Goal: Task Accomplishment & Management: Complete application form

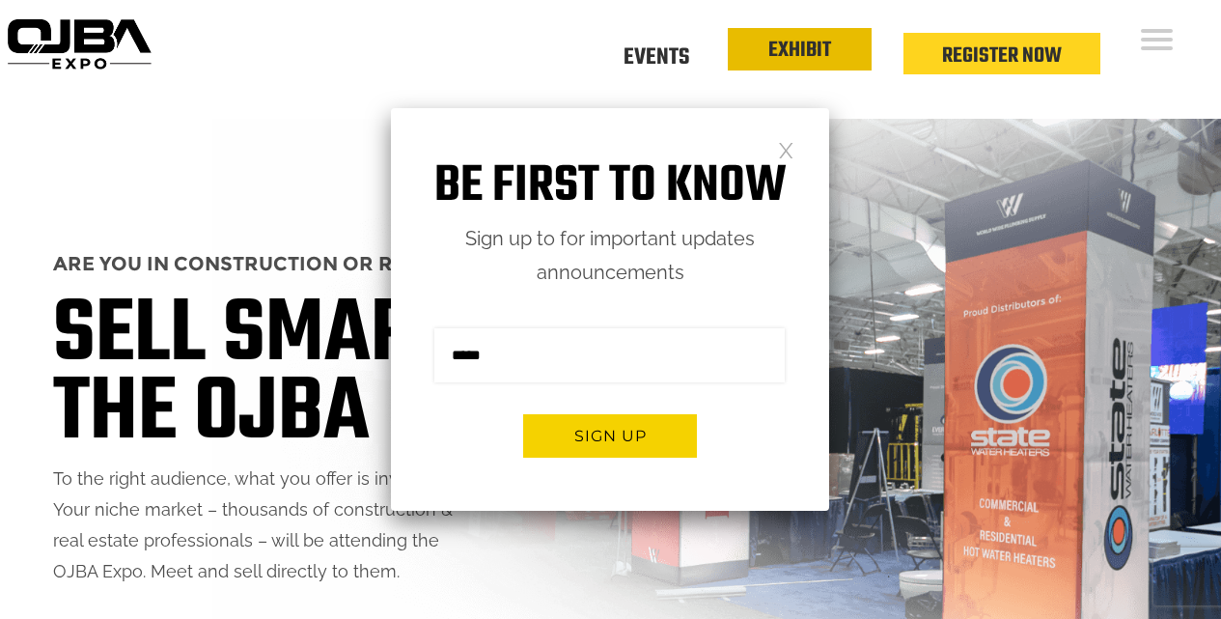
click at [814, 55] on link "EXHIBIT" at bounding box center [799, 50] width 63 height 33
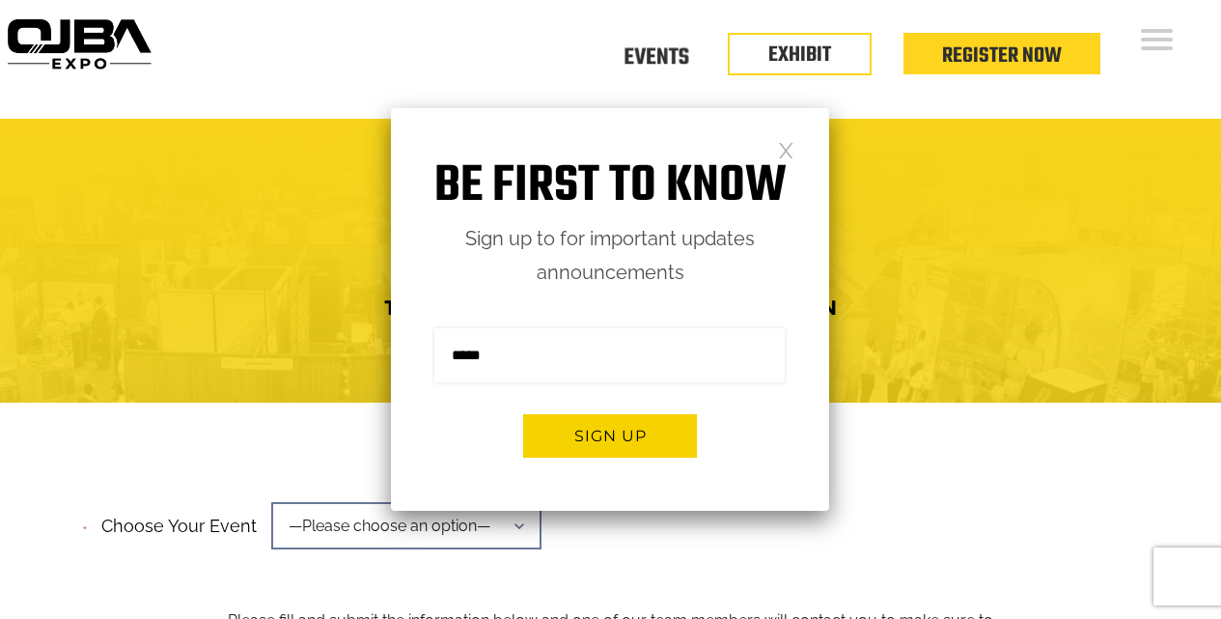
click at [1016, 277] on div "Mega OJBA Expo Trade Show Exhibit Space Application" at bounding box center [610, 260] width 1192 height 130
drag, startPoint x: 907, startPoint y: 305, endPoint x: 982, endPoint y: 182, distance: 143.4
click at [908, 305] on h4 "Trade Show Exhibit Space Application" at bounding box center [610, 308] width 1192 height 36
click at [813, 46] on link "EXHIBIT" at bounding box center [799, 50] width 63 height 33
click at [634, 54] on link "Events" at bounding box center [657, 54] width 66 height 7
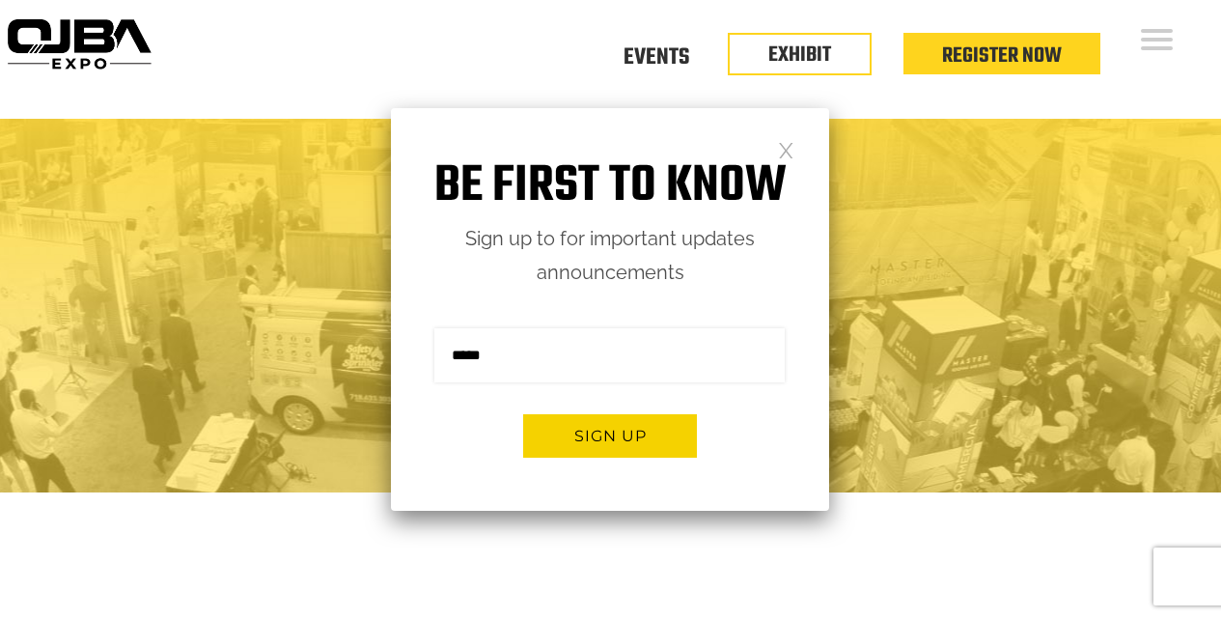
drag, startPoint x: 938, startPoint y: 383, endPoint x: 836, endPoint y: 169, distance: 237.5
click at [937, 383] on h2 "Take your success up to the next level" at bounding box center [610, 378] width 1192 height 32
